Goal: Contribute content

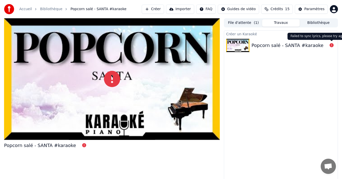
click at [332, 45] on icon at bounding box center [332, 45] width 4 height 4
click at [324, 46] on div "Popcorn salé - SANTA #karaoke" at bounding box center [289, 45] width 76 height 7
click at [175, 112] on div at bounding box center [112, 78] width 216 height 121
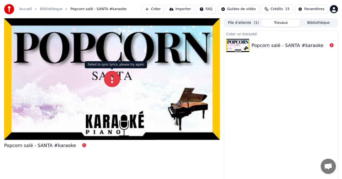
click at [117, 79] on icon at bounding box center [112, 79] width 16 height 16
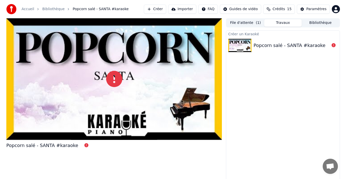
scroll to position [4, 0]
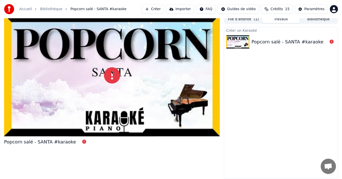
click at [178, 10] on button "Importer" at bounding box center [180, 9] width 28 height 9
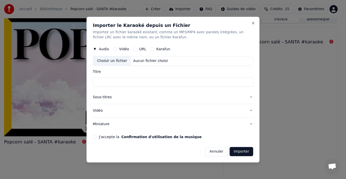
click at [163, 50] on label "Karafun" at bounding box center [163, 49] width 14 height 4
click at [154, 50] on button "Karafun" at bounding box center [152, 49] width 4 height 4
click at [118, 61] on div "Choisir un fichier" at bounding box center [112, 60] width 38 height 9
click at [160, 48] on label "Karafun" at bounding box center [163, 49] width 14 height 4
click at [154, 48] on button "Karafun" at bounding box center [152, 49] width 4 height 4
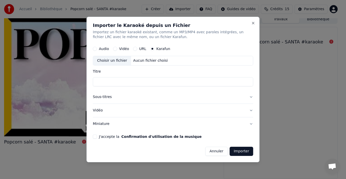
click at [148, 64] on div "Choisir un fichier Aucun fichier choisi" at bounding box center [173, 61] width 160 height 10
click at [105, 49] on label "Audio" at bounding box center [104, 49] width 10 height 4
click at [97, 49] on button "Audio" at bounding box center [95, 49] width 4 height 4
click at [163, 51] on label "Karafun" at bounding box center [163, 49] width 14 height 4
click at [154, 51] on button "Karafun" at bounding box center [152, 49] width 4 height 4
